Goal: Information Seeking & Learning: Learn about a topic

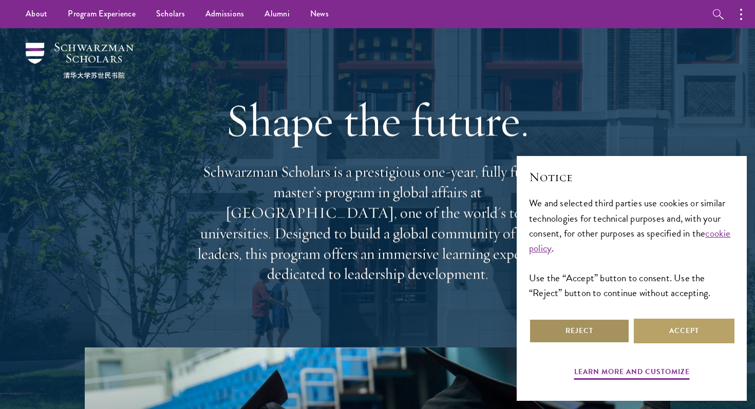
click at [564, 326] on button "Reject" at bounding box center [579, 331] width 101 height 25
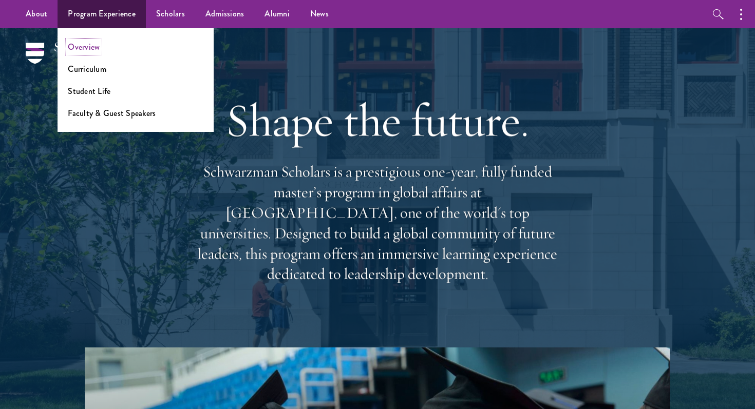
click at [97, 45] on link "Overview" at bounding box center [84, 47] width 32 height 12
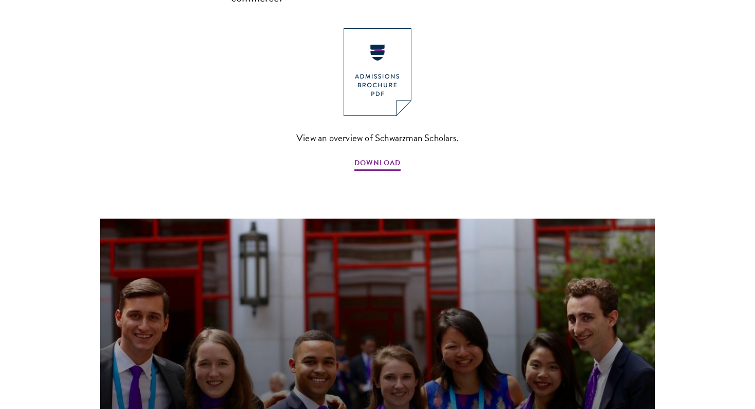
scroll to position [836, 0]
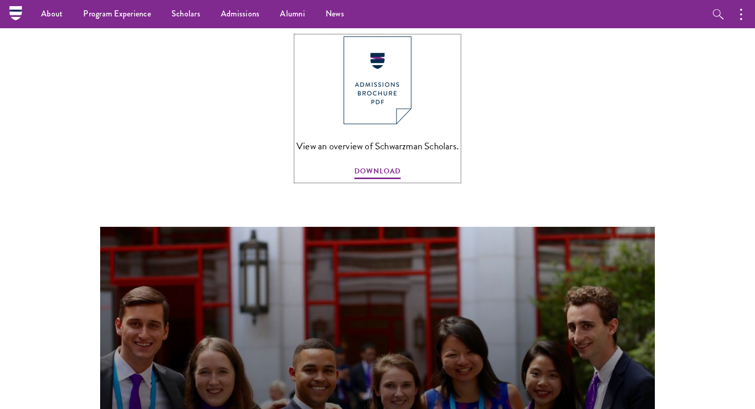
click at [368, 138] on span "View an overview of Schwarzman Scholars." at bounding box center [377, 146] width 162 height 17
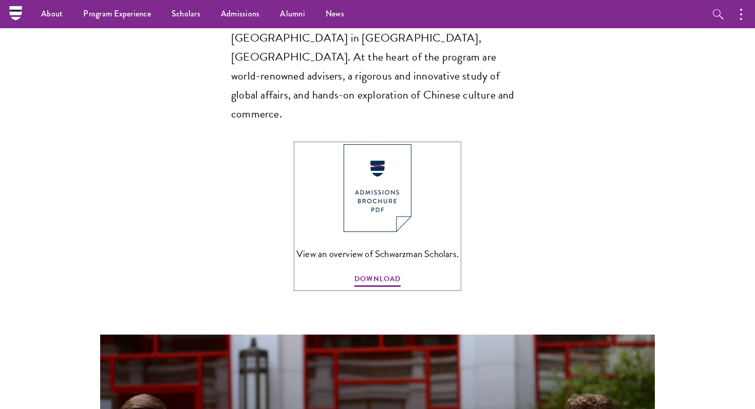
scroll to position [705, 0]
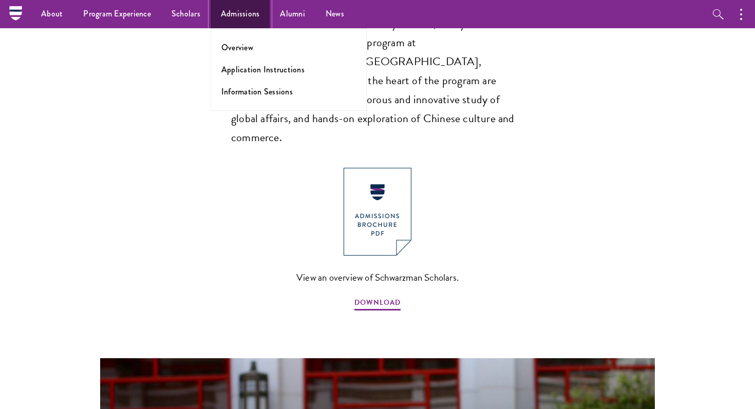
click at [245, 24] on link "Admissions" at bounding box center [241, 14] width 60 height 28
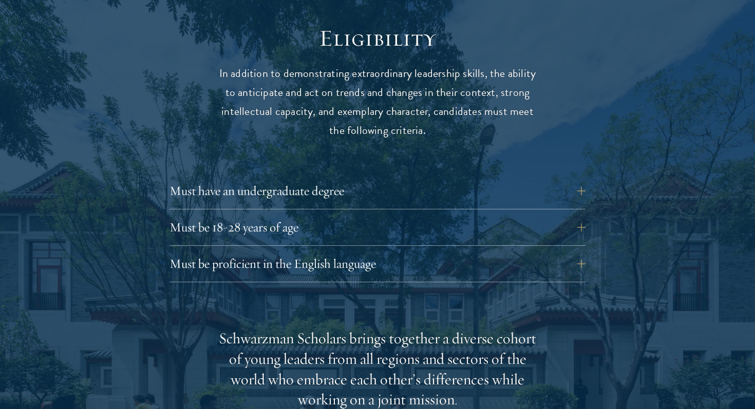
scroll to position [1350, 0]
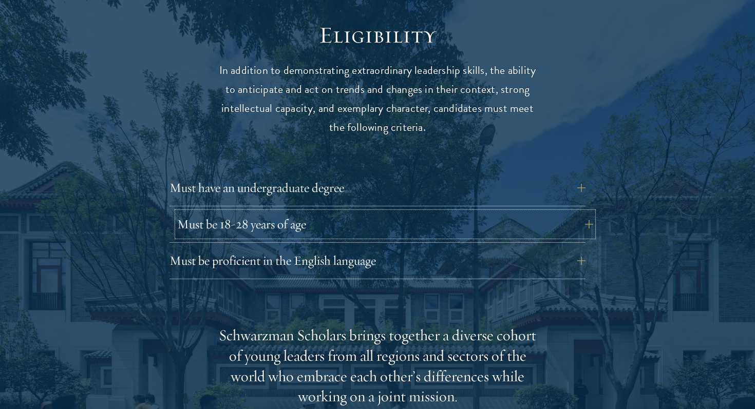
click at [260, 212] on button "Must be 18-28 years of age" at bounding box center [385, 224] width 416 height 25
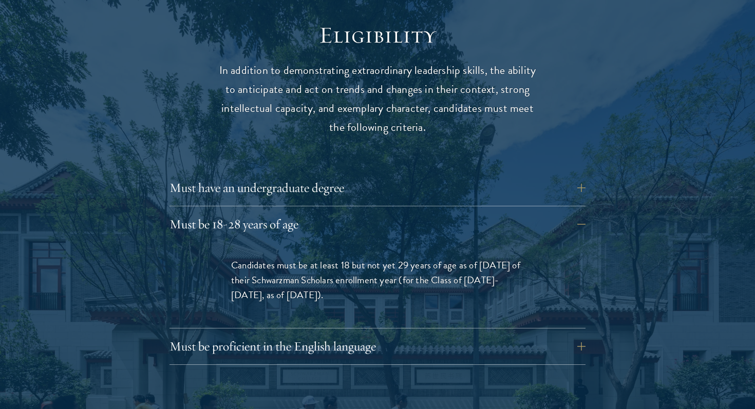
drag, startPoint x: 305, startPoint y: 252, endPoint x: 376, endPoint y: 279, distance: 76.1
click at [376, 279] on p "Candidates must be at least 18 but not yet 29 years of age as of August 1 of th…" at bounding box center [377, 280] width 293 height 45
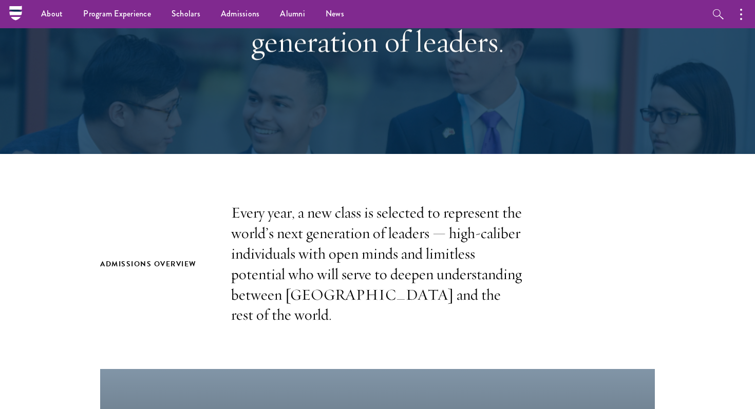
scroll to position [0, 0]
